Goal: Navigation & Orientation: Find specific page/section

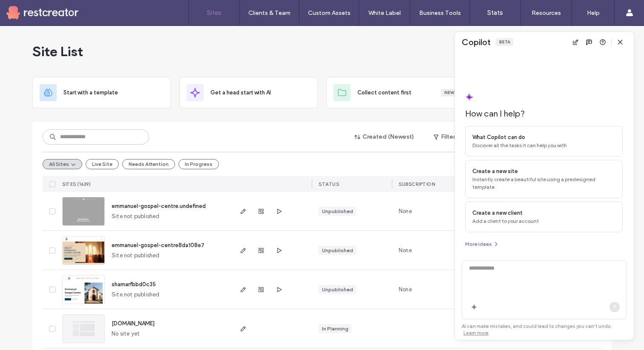
click at [493, 242] on icon "button" at bounding box center [496, 244] width 7 height 7
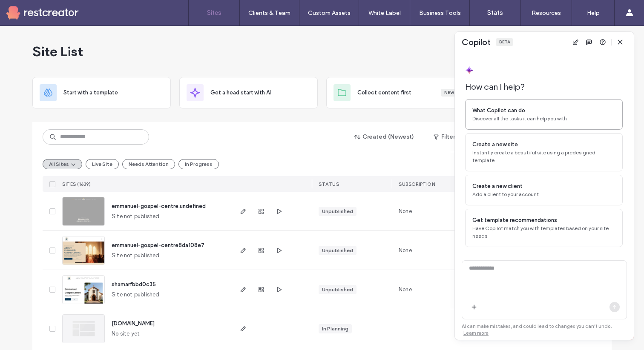
click at [504, 120] on span "Discover all the tasks it can help you with" at bounding box center [543, 119] width 143 height 8
click at [616, 309] on icon "button" at bounding box center [614, 307] width 7 height 7
click at [422, 63] on div "Site List" at bounding box center [321, 51] width 579 height 51
click at [585, 41] on icon "button" at bounding box center [588, 42] width 7 height 7
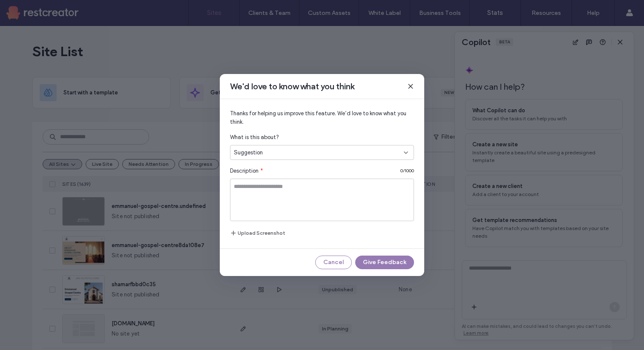
click at [412, 84] on icon at bounding box center [410, 86] width 7 height 7
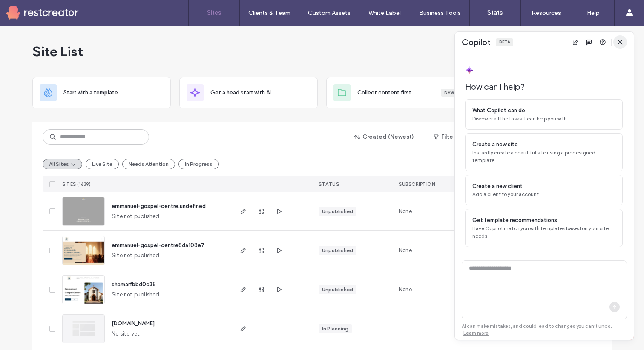
click at [616, 41] on icon "button" at bounding box center [619, 42] width 7 height 7
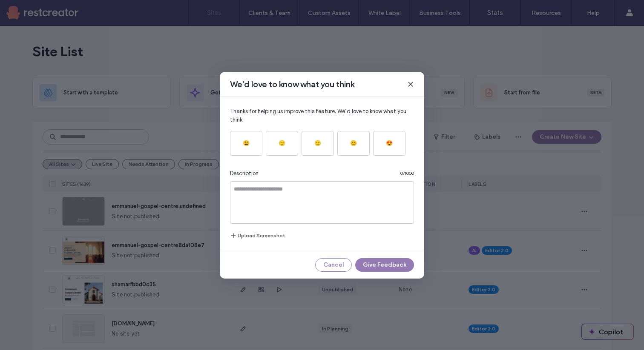
click at [410, 83] on icon at bounding box center [410, 84] width 7 height 7
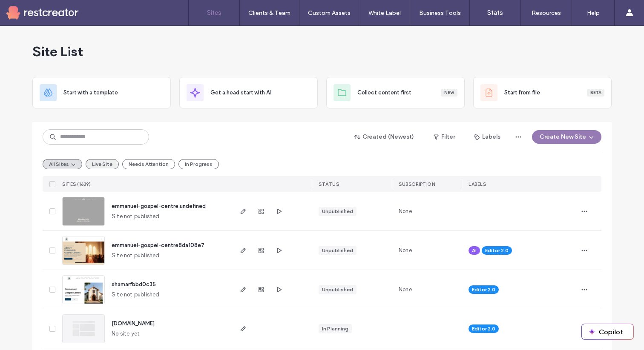
click at [102, 166] on button "Live Site" at bounding box center [102, 164] width 33 height 10
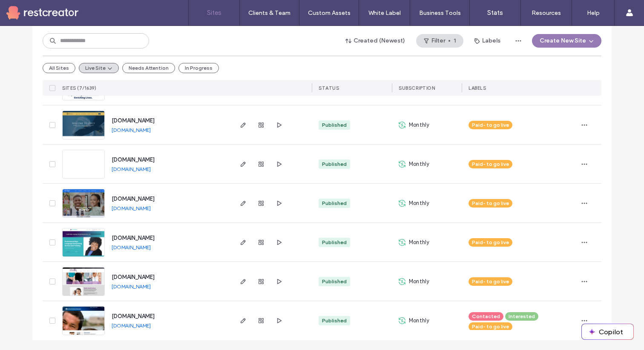
scroll to position [126, 0]
